Goal: Find contact information: Find contact information

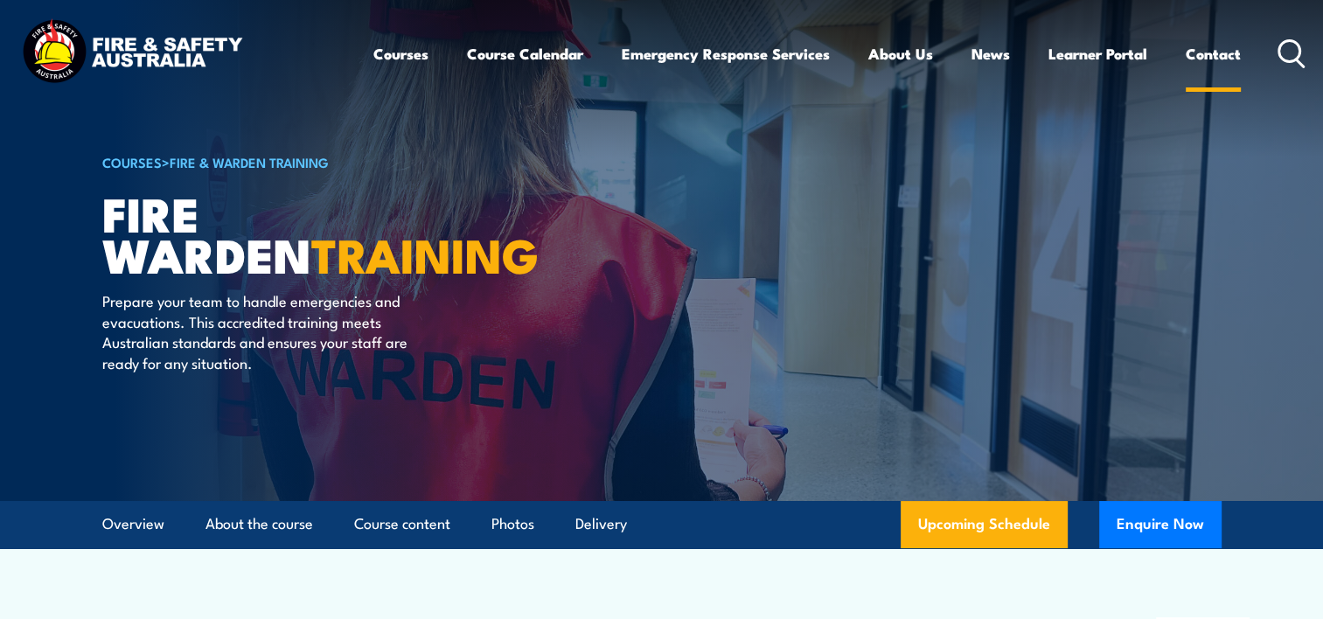
click at [1217, 57] on link "Contact" at bounding box center [1212, 54] width 55 height 46
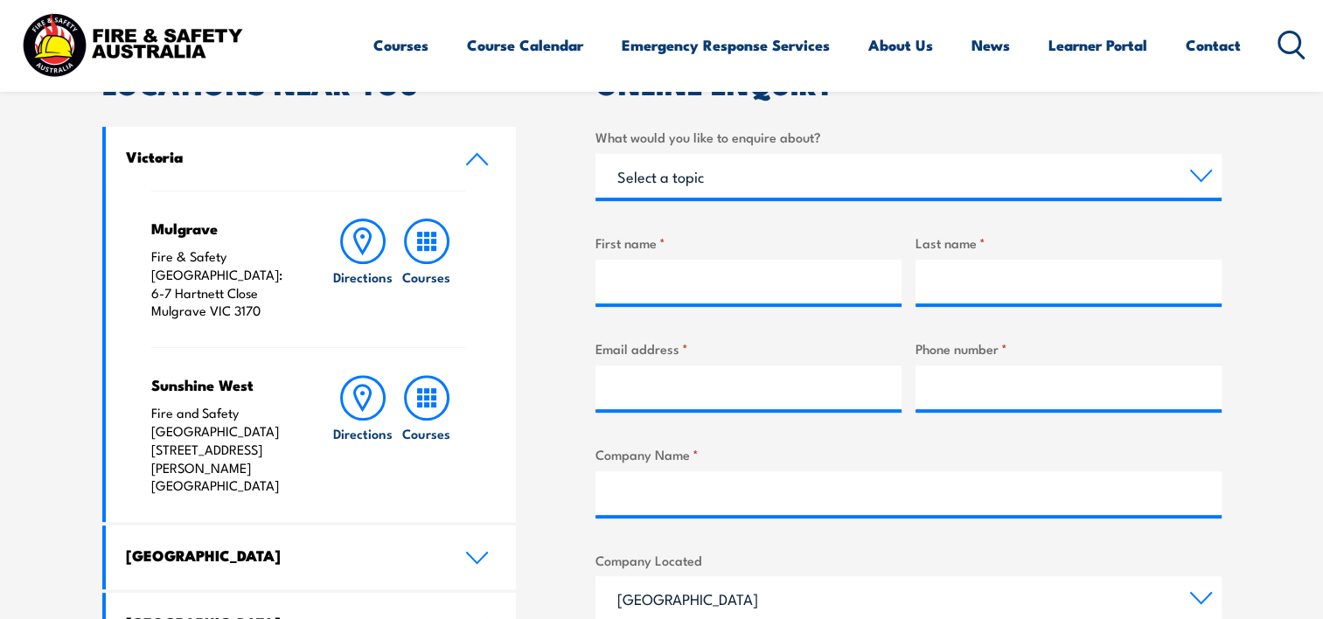
scroll to position [612, 0]
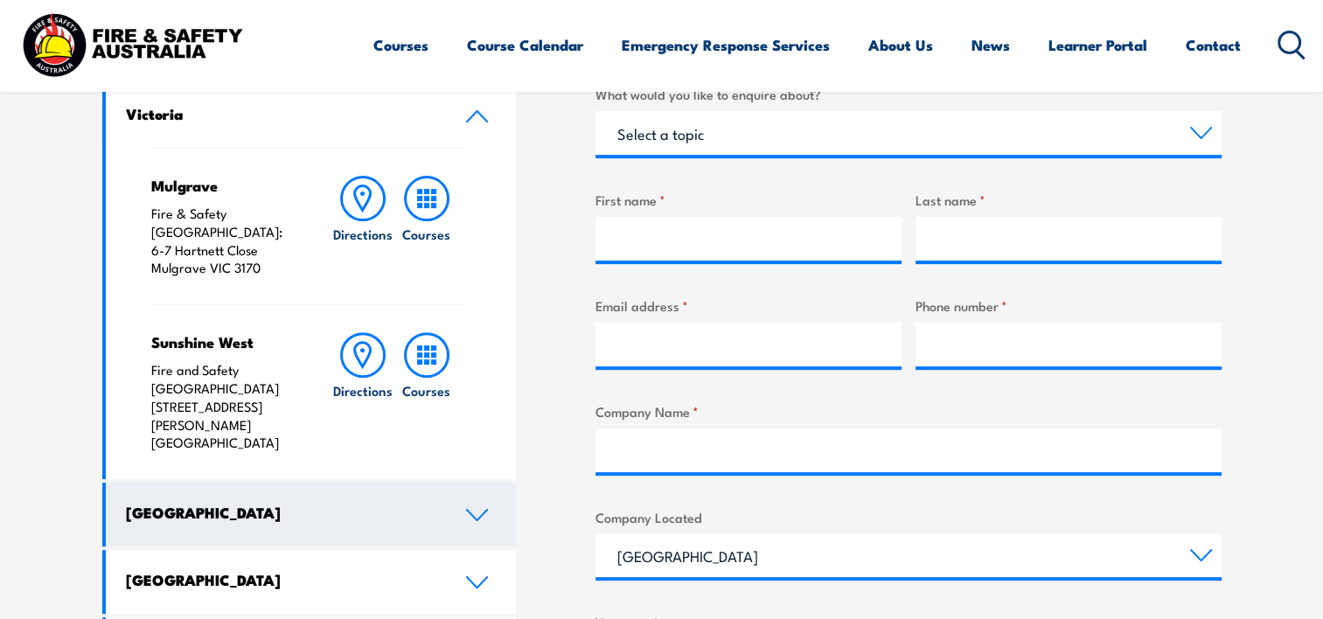
click at [469, 483] on link "New South Wales" at bounding box center [311, 515] width 411 height 64
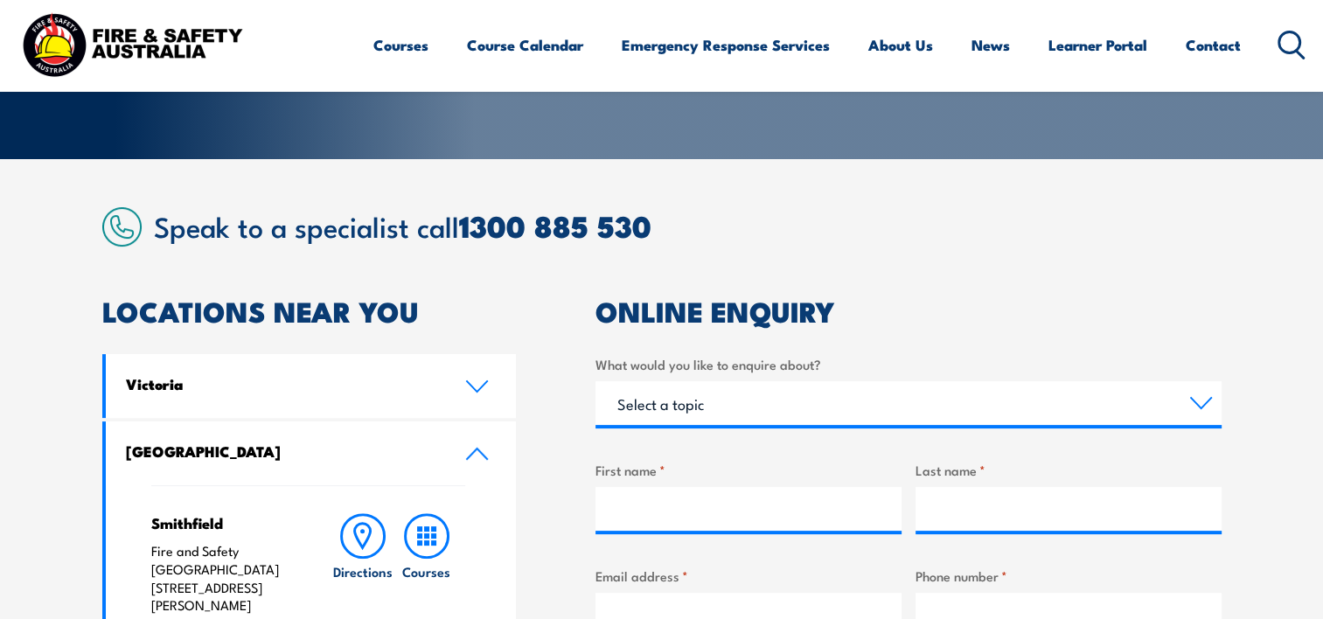
scroll to position [350, 0]
